Goal: Find specific page/section: Find specific page/section

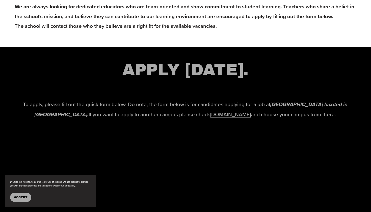
scroll to position [713, 0]
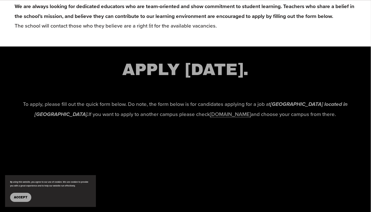
click at [231, 116] on link "[DOMAIN_NAME]" at bounding box center [230, 113] width 41 height 7
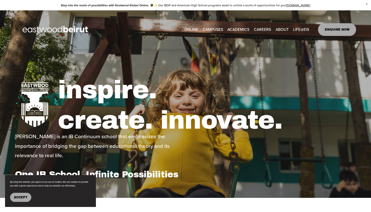
click at [261, 29] on link "CAREERS" at bounding box center [262, 29] width 17 height 8
type input "*****"
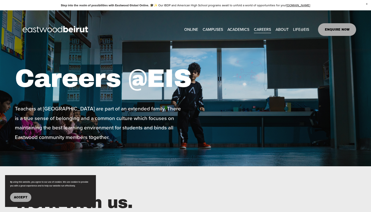
click at [366, 4] on span "Close Announcement" at bounding box center [366, 4] width 9 height 8
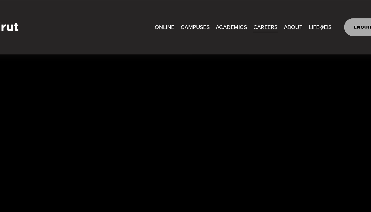
scroll to position [770, 0]
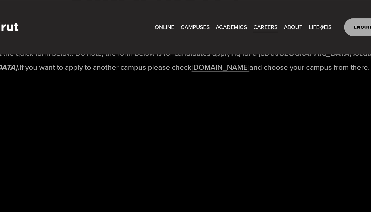
click at [0, 0] on span "Academics" at bounding box center [0, 0] width 0 height 0
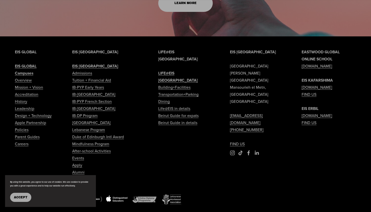
scroll to position [1445, 0]
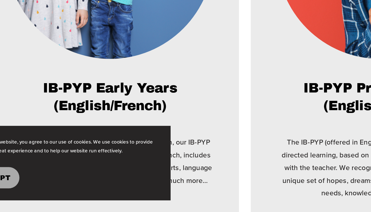
scroll to position [313, 0]
